Goal: Information Seeking & Learning: Learn about a topic

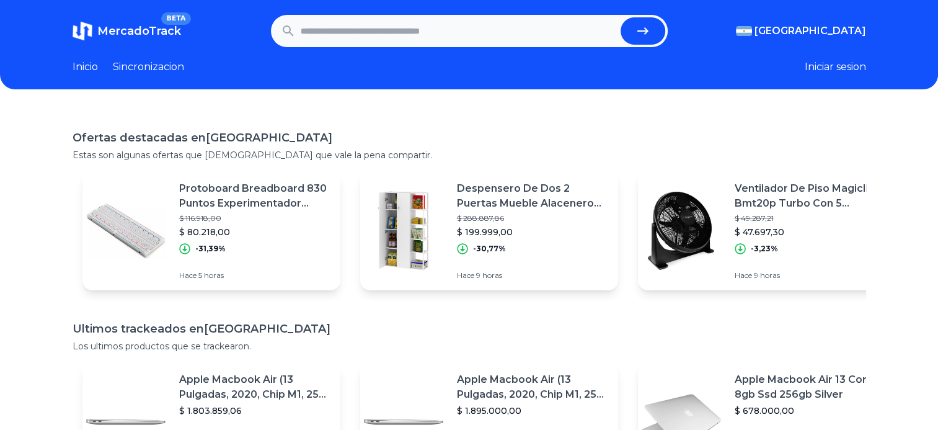
click at [353, 30] on input "text" at bounding box center [458, 30] width 315 height 27
type input "*********"
click at [621, 17] on button "submit" at bounding box center [643, 30] width 45 height 27
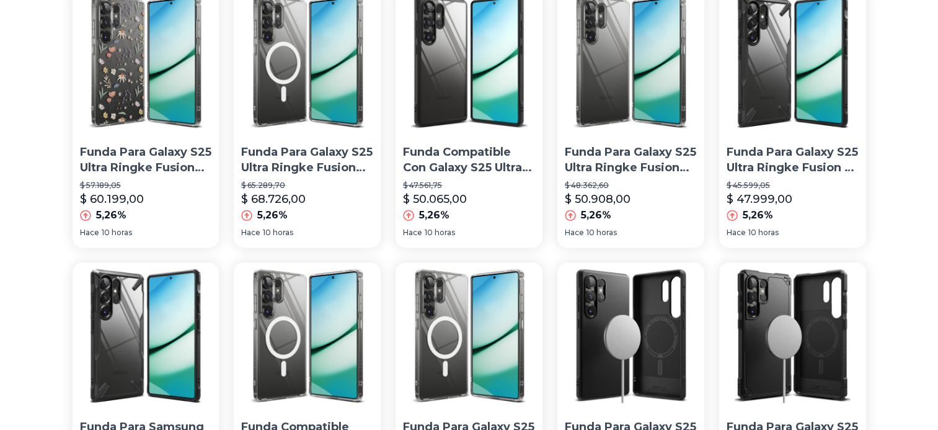
scroll to position [975, 0]
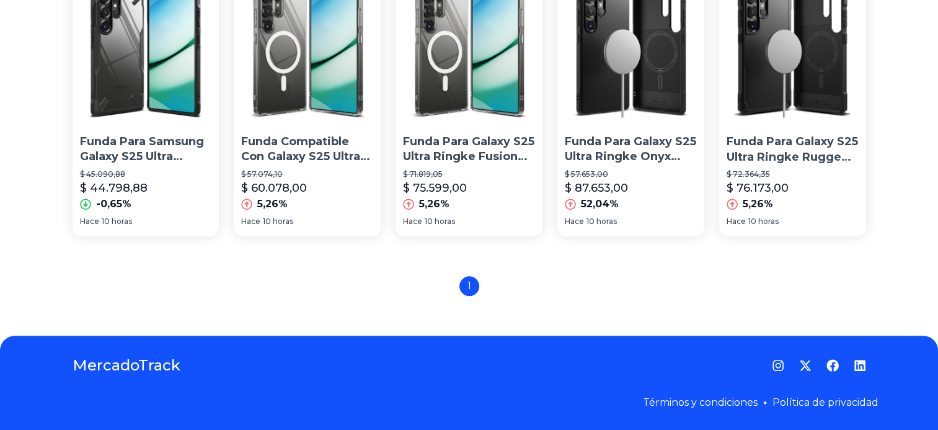
click at [490, 288] on div "1" at bounding box center [470, 286] width 794 height 20
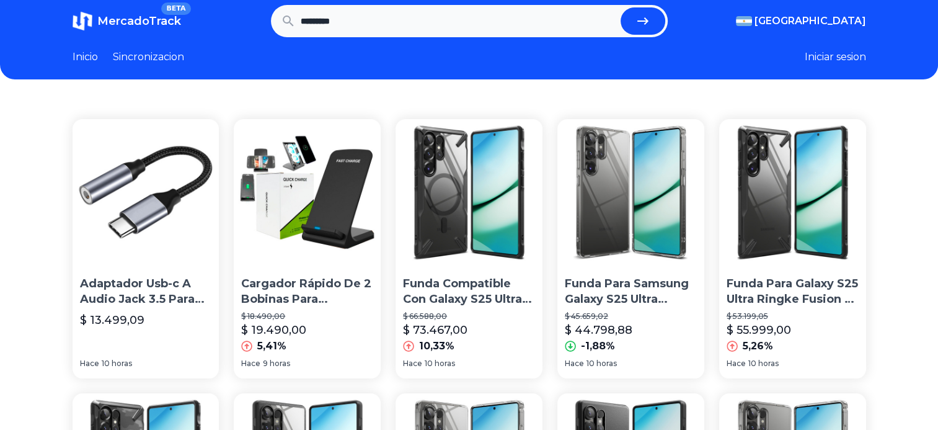
scroll to position [0, 0]
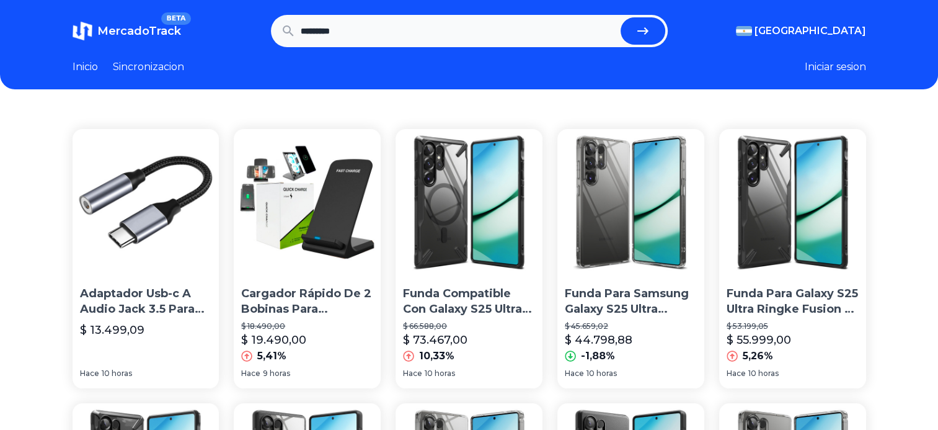
click at [125, 311] on p "Adaptador Usb-c A Audio Jack 3.5 Para Samsung S24 S25 Ultra" at bounding box center [146, 301] width 132 height 31
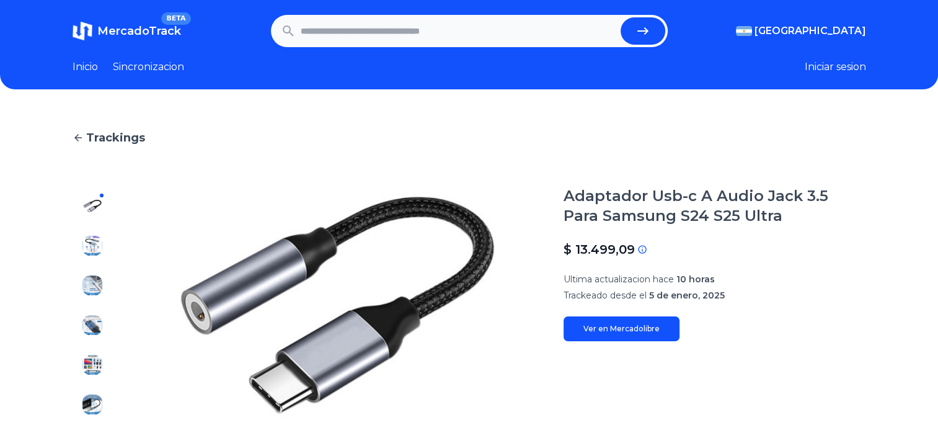
click at [666, 332] on link "Ver en Mercadolibre" at bounding box center [622, 328] width 116 height 25
click at [363, 29] on input "text" at bounding box center [458, 30] width 315 height 27
type input "*"
type input "**********"
click at [621, 17] on button "submit" at bounding box center [643, 30] width 45 height 27
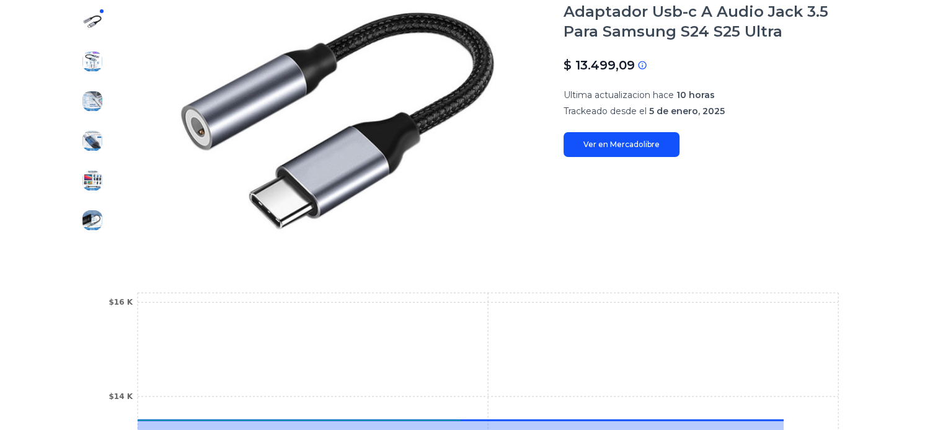
scroll to position [186, 0]
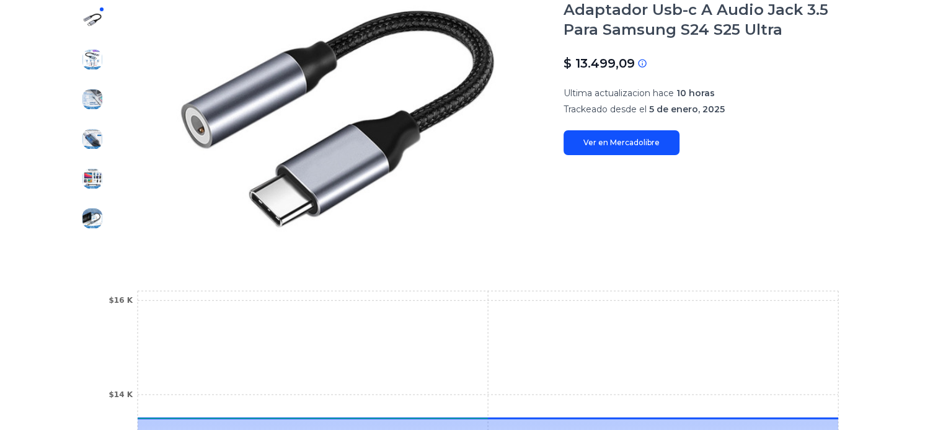
click at [626, 139] on link "Ver en Mercadolibre" at bounding box center [622, 142] width 116 height 25
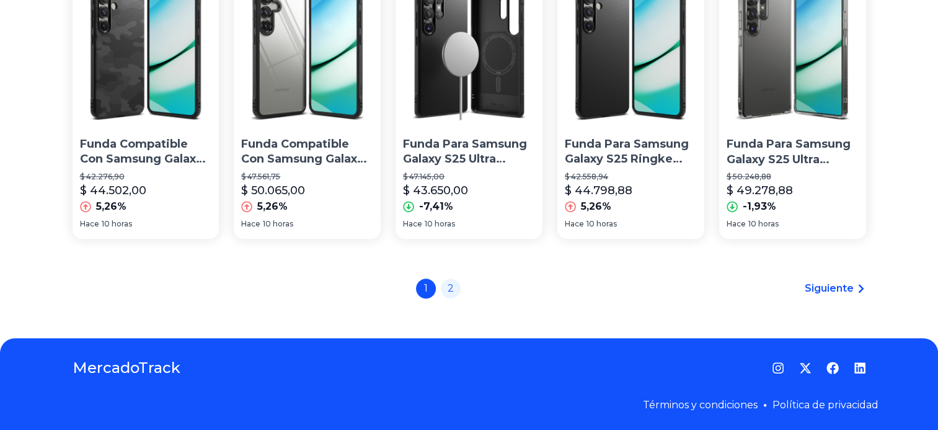
scroll to position [975, 0]
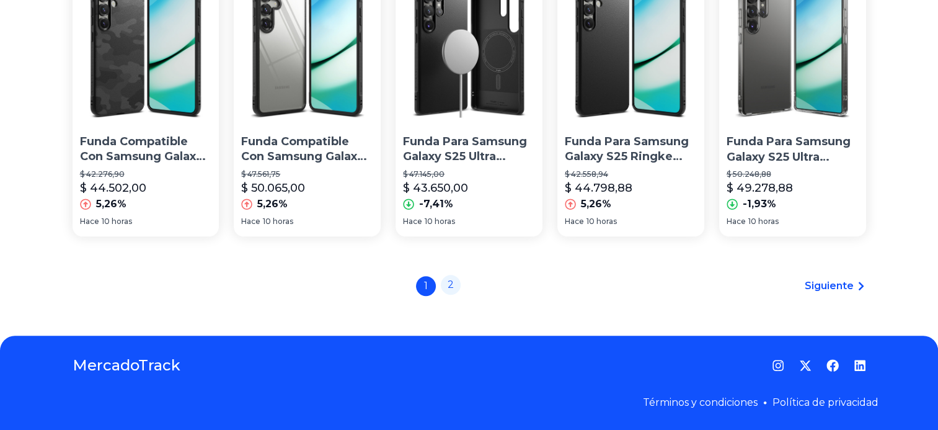
click at [453, 287] on link "2" at bounding box center [451, 285] width 20 height 20
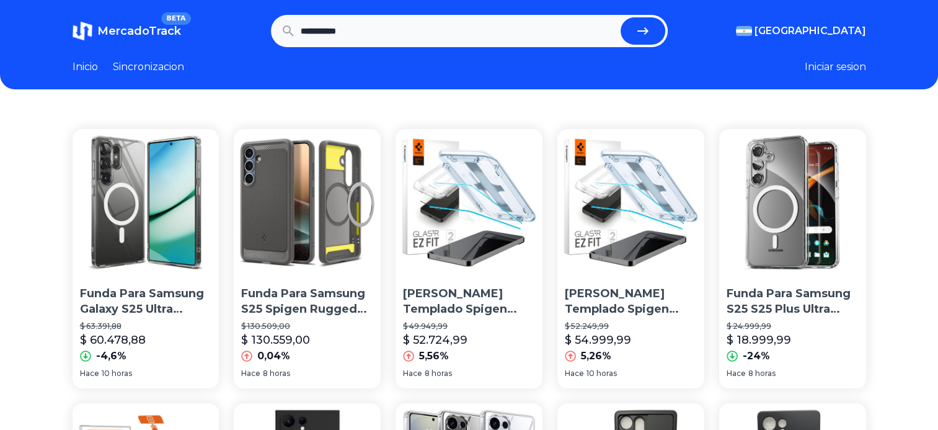
click at [401, 37] on input "**********" at bounding box center [458, 30] width 315 height 27
type input "**********"
click at [621, 17] on button "submit" at bounding box center [643, 30] width 45 height 27
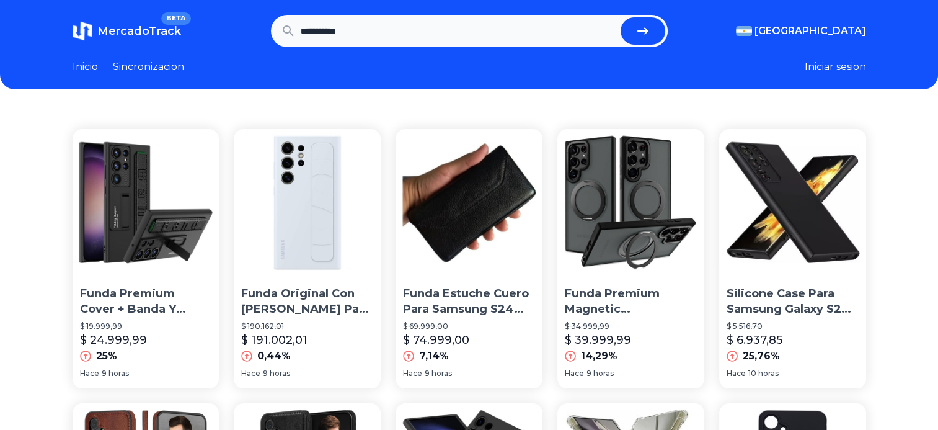
click at [143, 47] on header "**********" at bounding box center [469, 44] width 938 height 89
click at [157, 63] on link "Sincronizacion" at bounding box center [148, 67] width 71 height 15
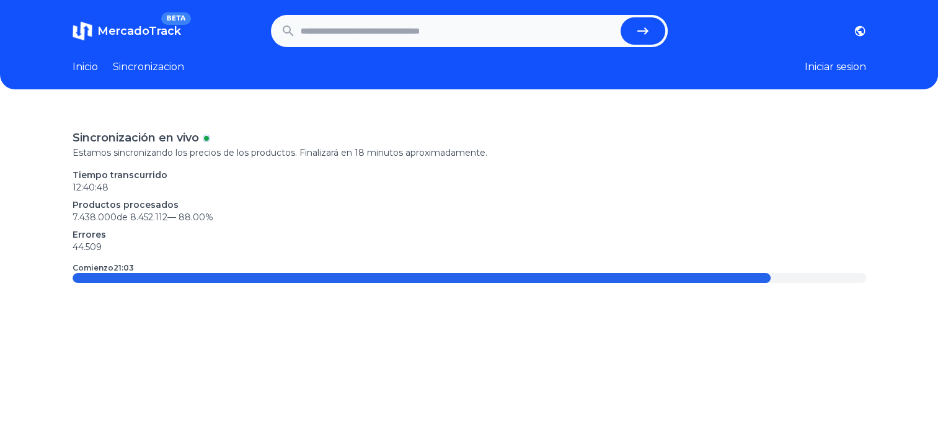
click at [407, 42] on input "text" at bounding box center [458, 30] width 315 height 27
type input "*******"
click at [621, 17] on button "submit" at bounding box center [643, 30] width 45 height 27
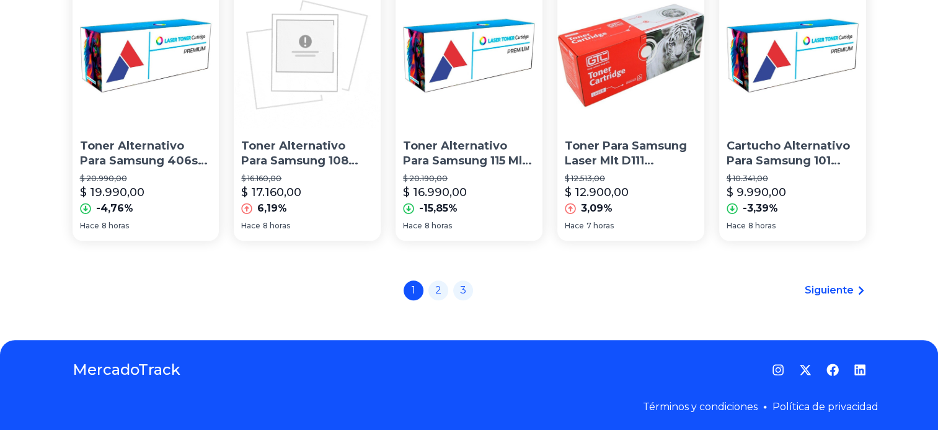
scroll to position [975, 0]
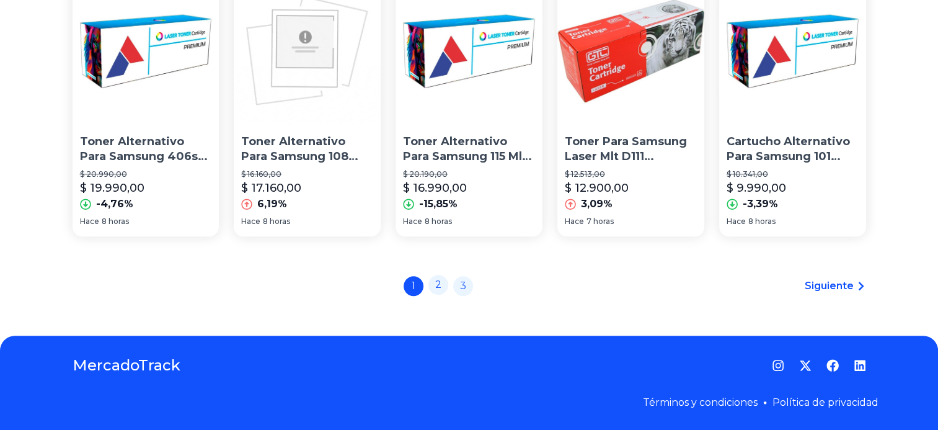
click at [443, 286] on link "2" at bounding box center [438, 285] width 20 height 20
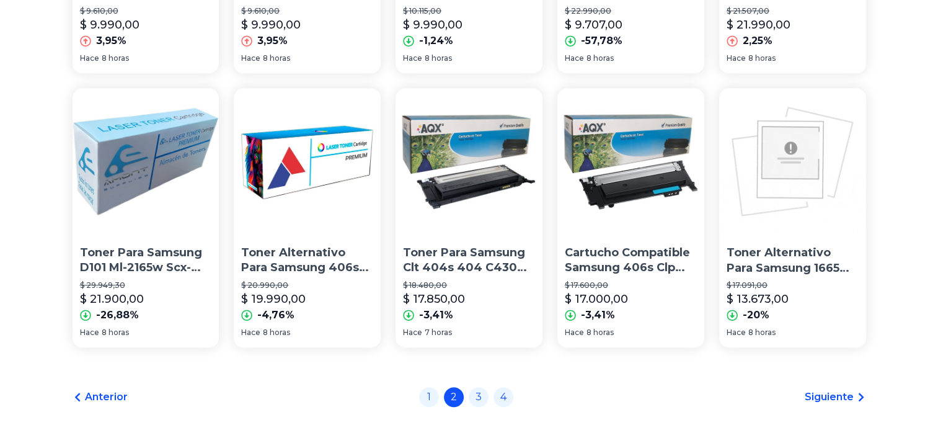
scroll to position [975, 0]
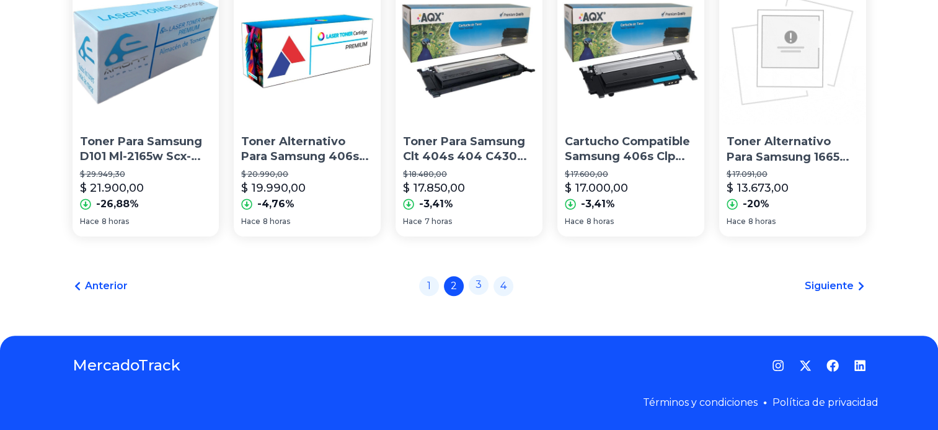
click at [489, 287] on link "3" at bounding box center [479, 285] width 20 height 20
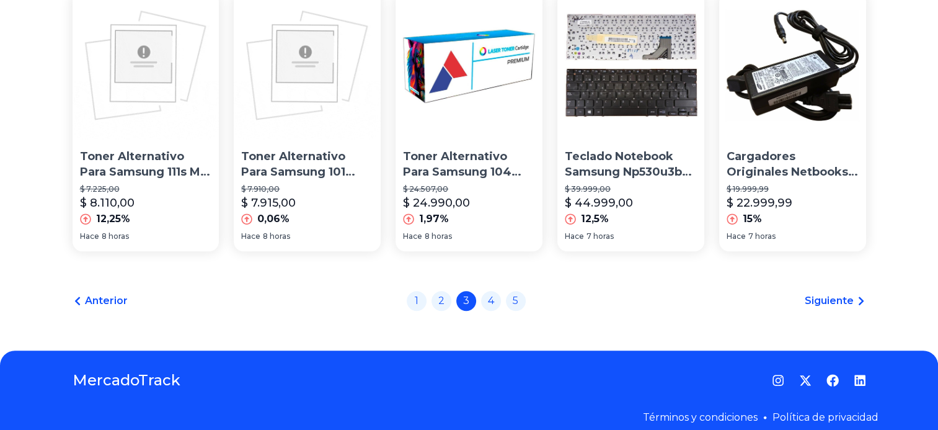
scroll to position [975, 0]
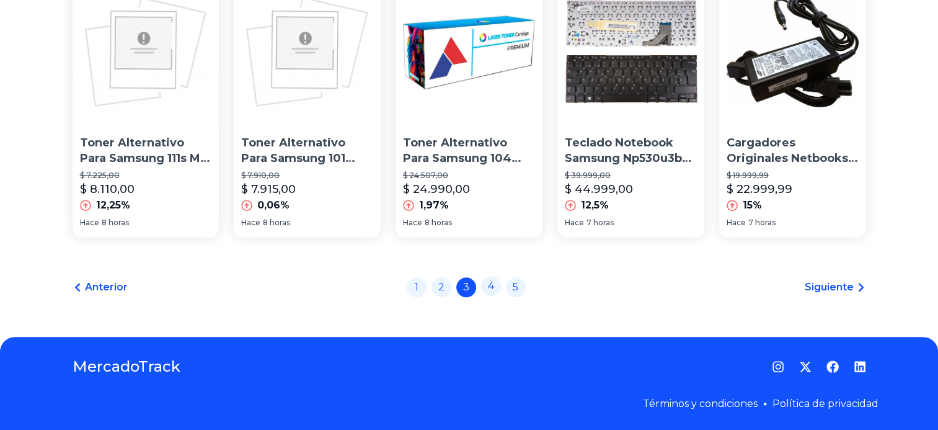
click at [494, 290] on link "4" at bounding box center [491, 286] width 20 height 20
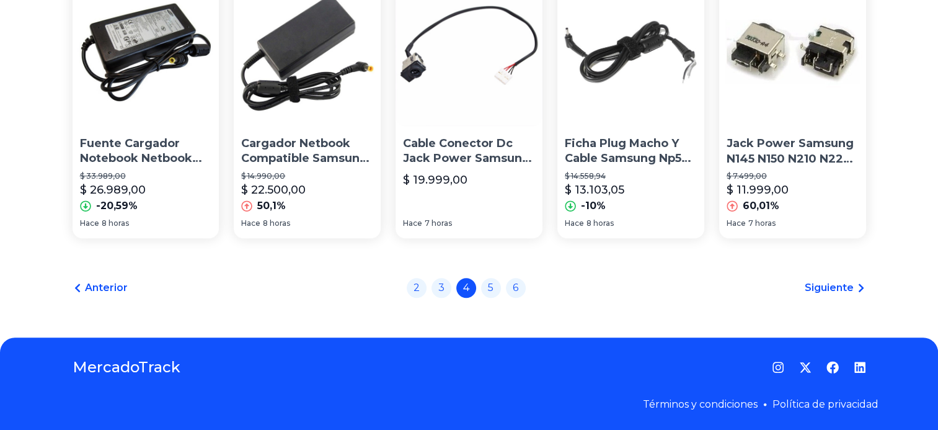
scroll to position [975, 0]
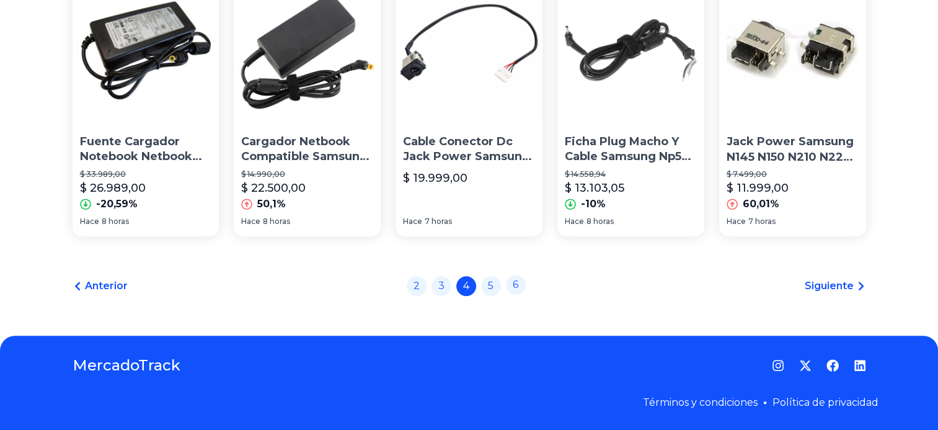
click at [514, 281] on link "6" at bounding box center [516, 285] width 20 height 20
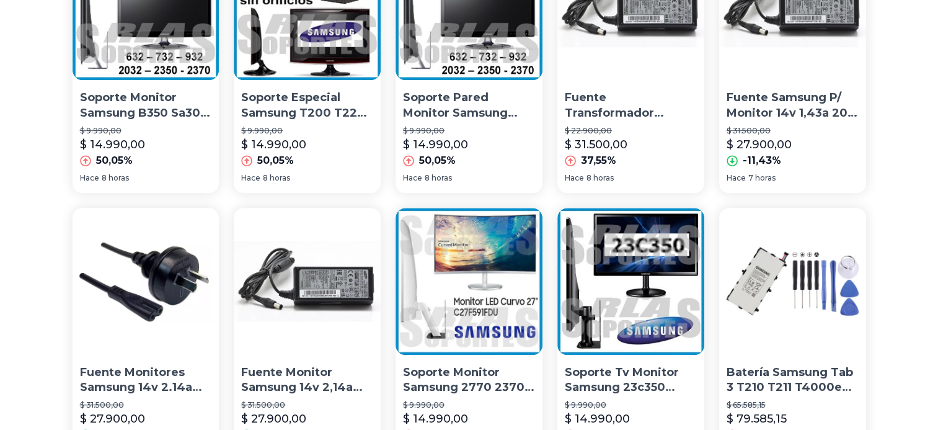
scroll to position [975, 0]
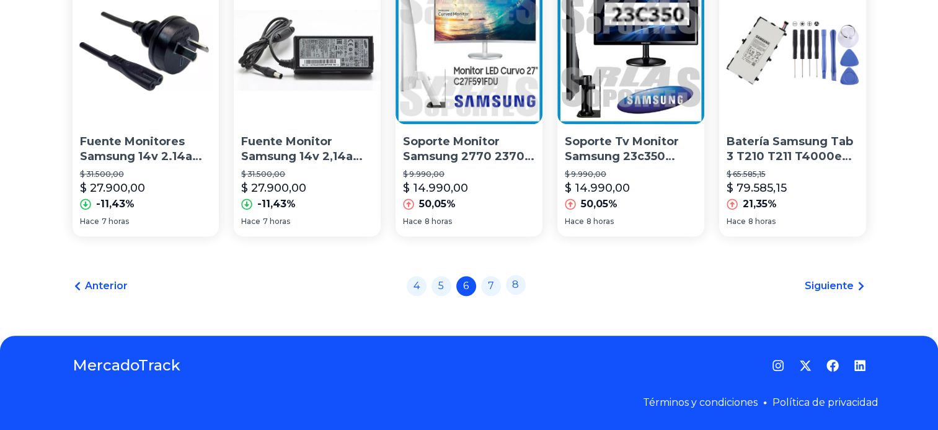
click at [526, 289] on link "8" at bounding box center [516, 285] width 20 height 20
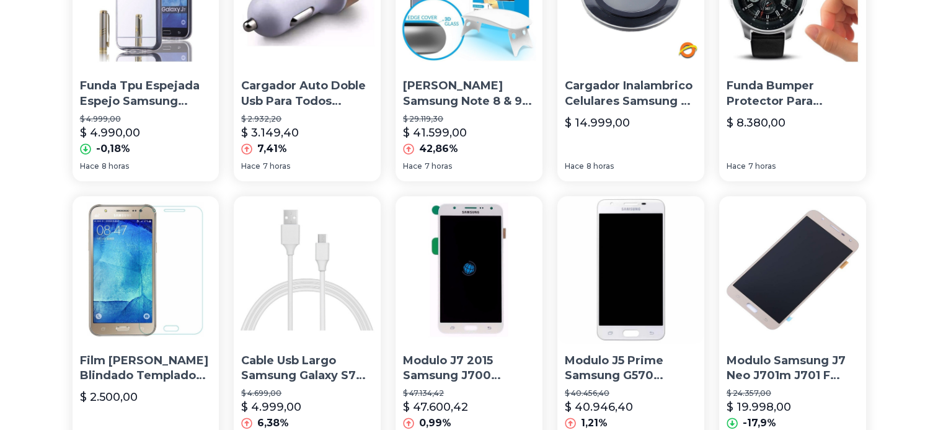
scroll to position [975, 0]
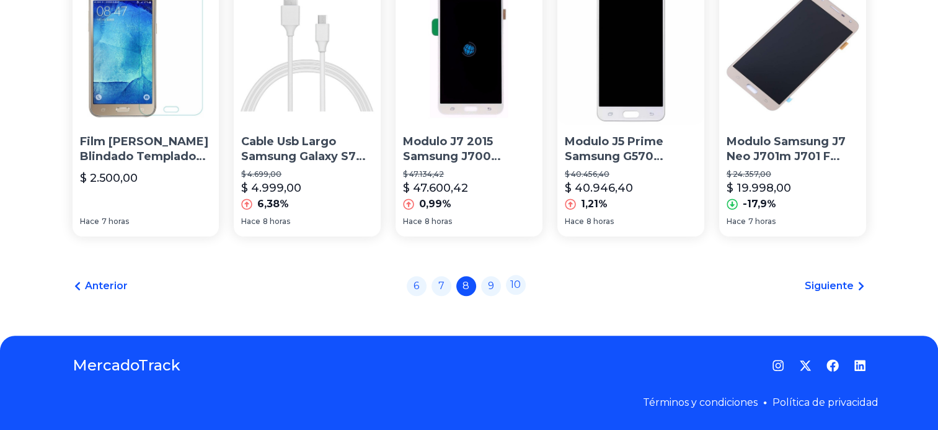
click at [523, 283] on link "10" at bounding box center [516, 285] width 20 height 20
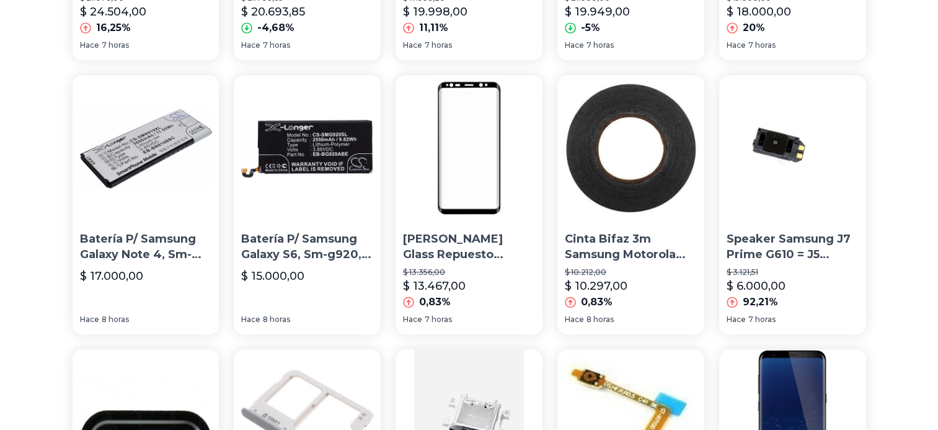
scroll to position [975, 0]
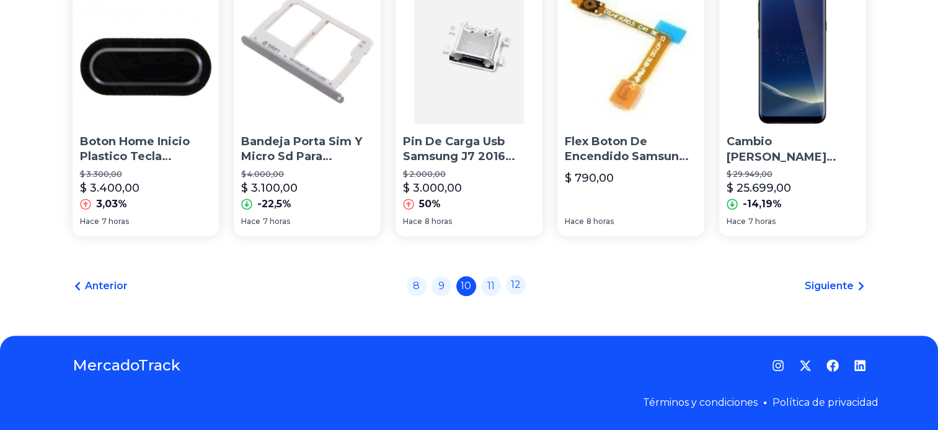
click at [521, 283] on link "12" at bounding box center [516, 285] width 20 height 20
